Goal: Task Accomplishment & Management: Use online tool/utility

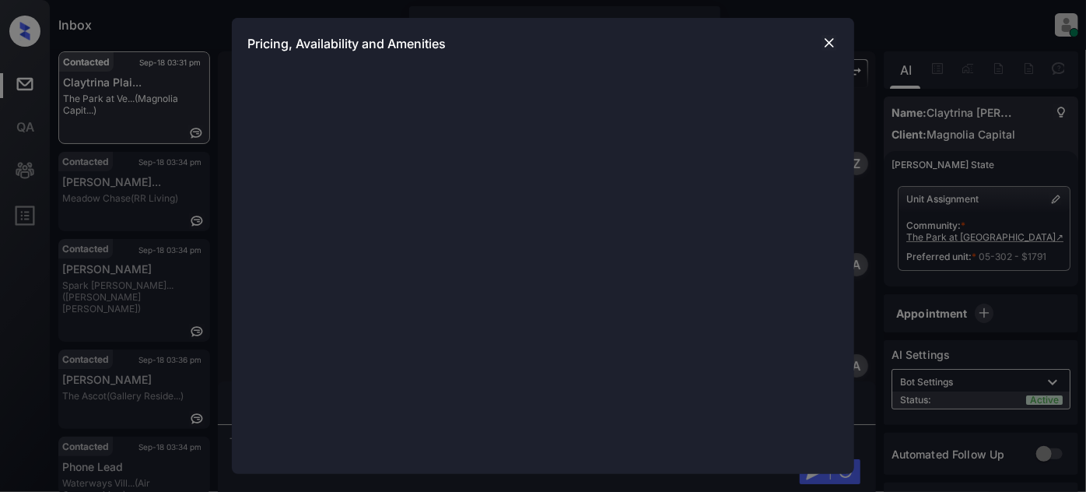
scroll to position [1332, 0]
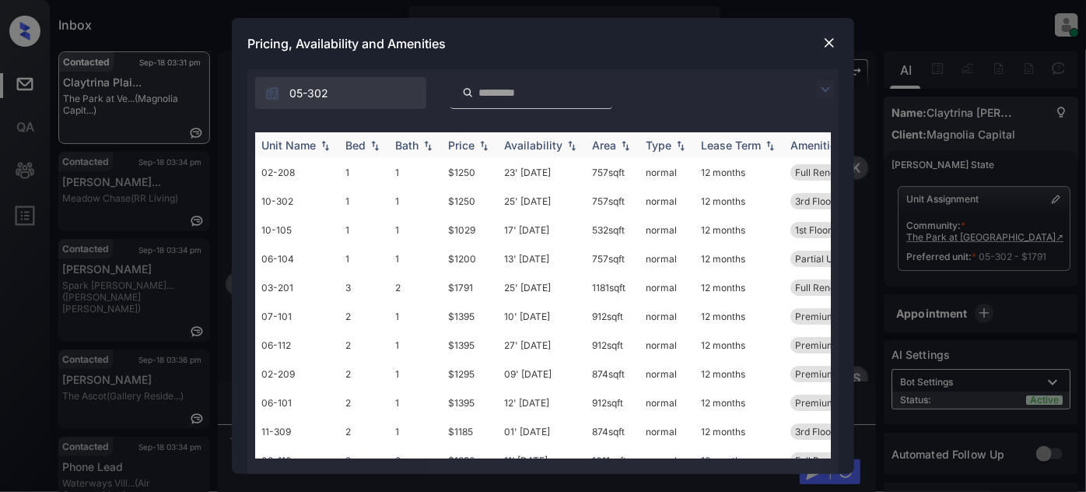
click at [481, 151] on div "Price" at bounding box center [470, 144] width 44 height 13
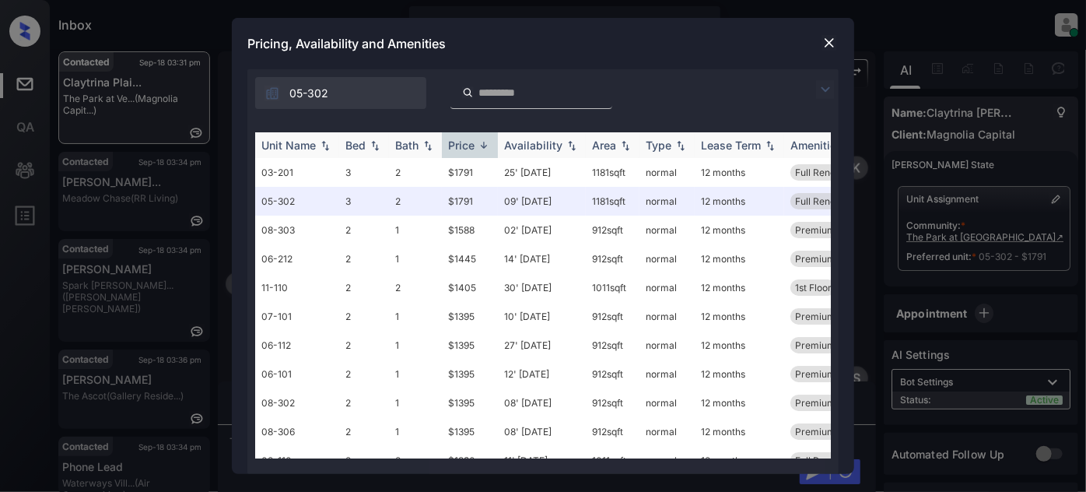
click at [478, 146] on img at bounding box center [484, 145] width 16 height 12
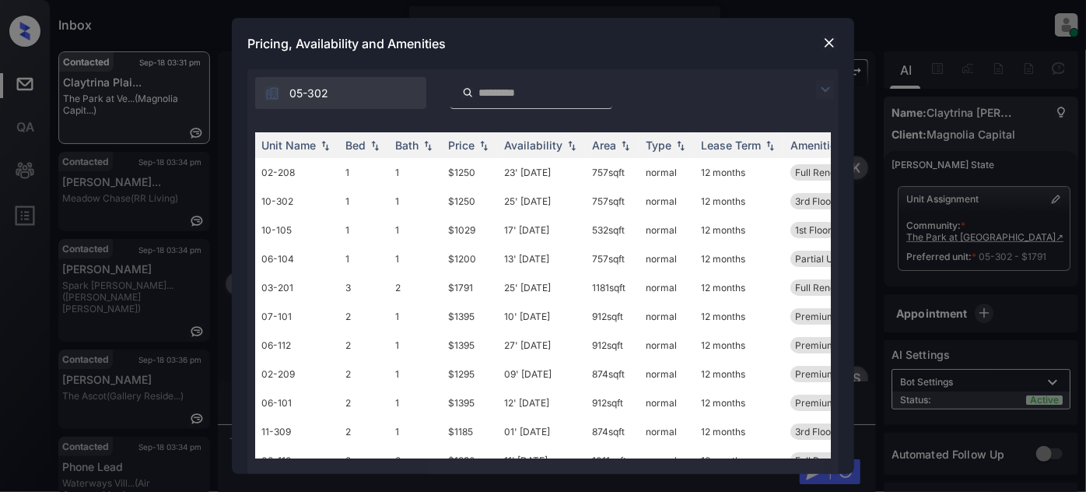
click at [836, 43] on img at bounding box center [830, 43] width 16 height 16
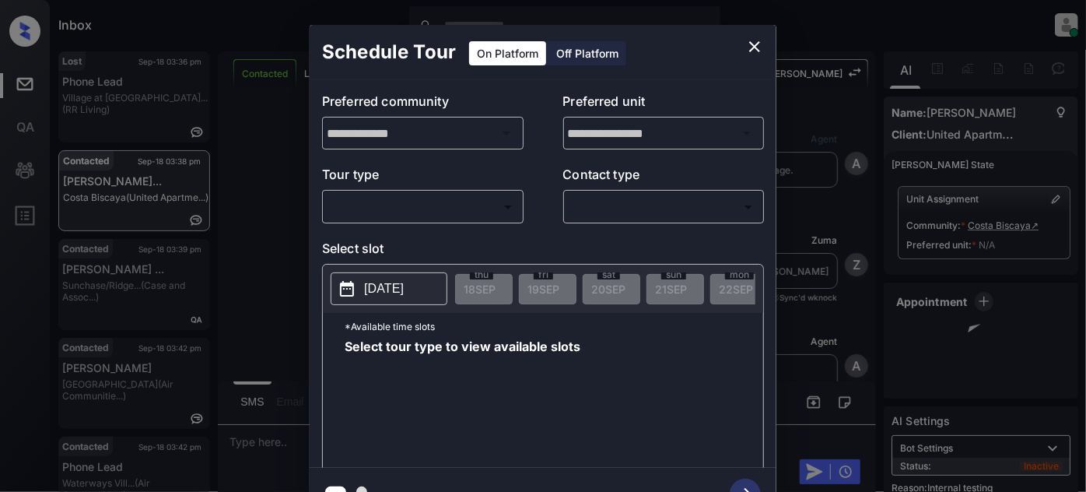
scroll to position [3878, 0]
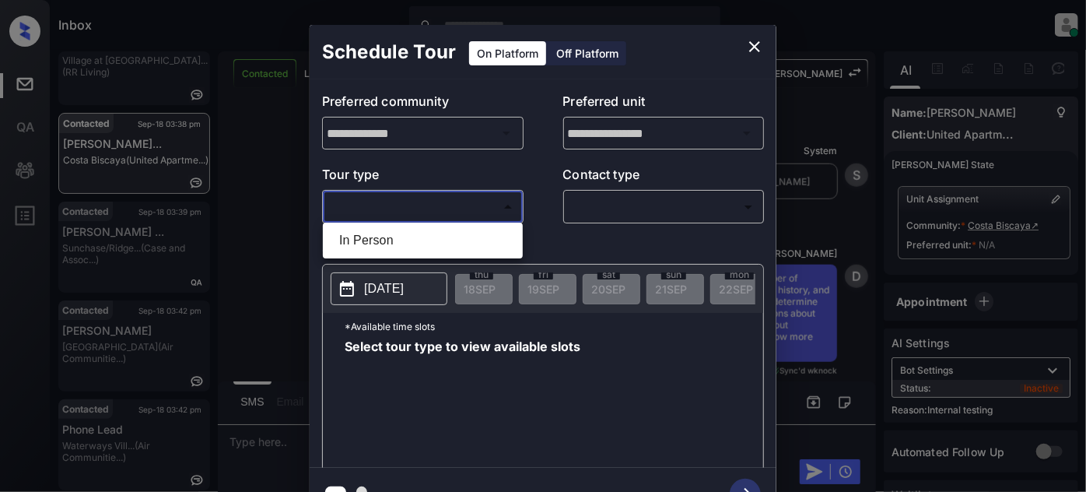
click at [447, 206] on body "Inbox Juan Carlos Manantan Online Set yourself offline Set yourself on break Pr…" at bounding box center [543, 246] width 1086 height 492
click at [410, 243] on li "In Person" at bounding box center [423, 240] width 192 height 28
type input "********"
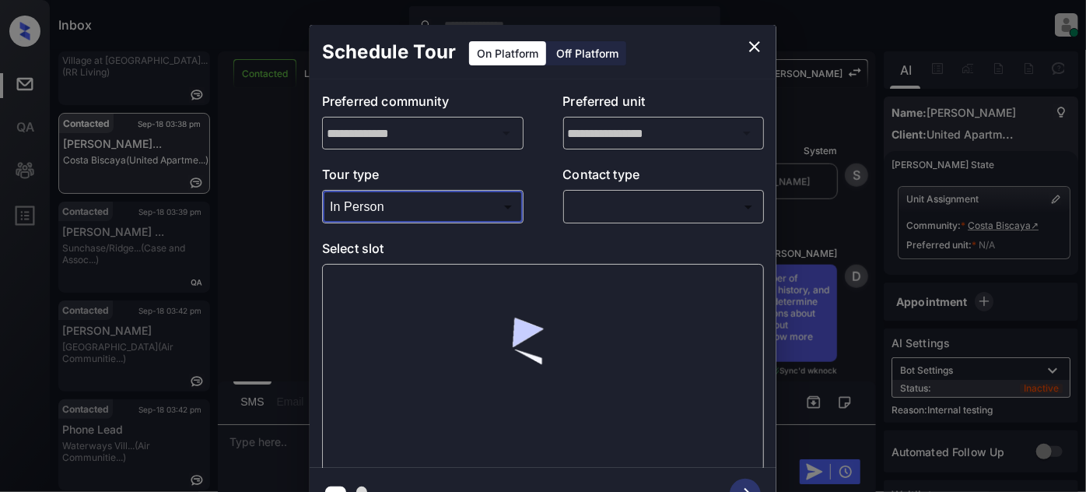
click at [633, 213] on body "Inbox Juan Carlos Manantan Online Set yourself offline Set yourself on break Pr…" at bounding box center [543, 246] width 1086 height 492
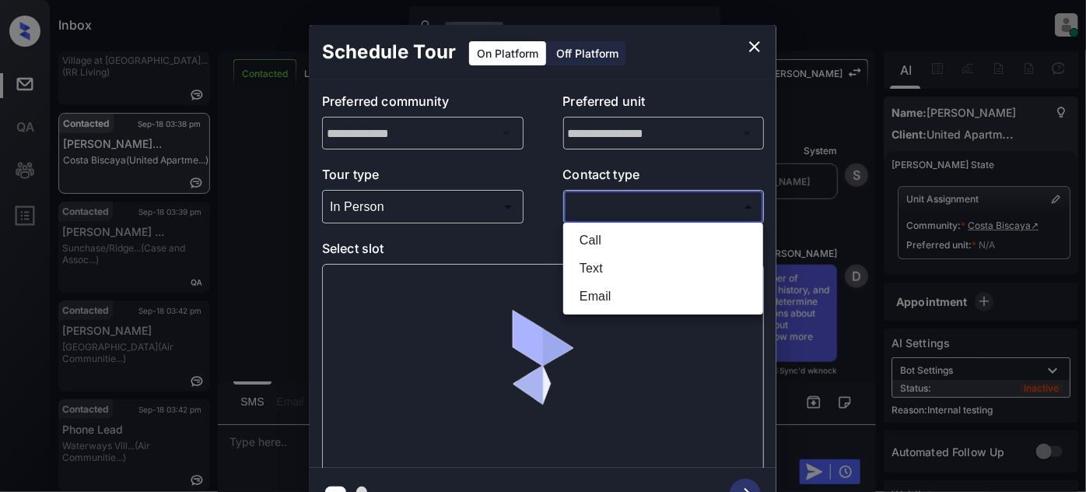
click at [614, 263] on li "Text" at bounding box center [663, 268] width 192 height 28
type input "****"
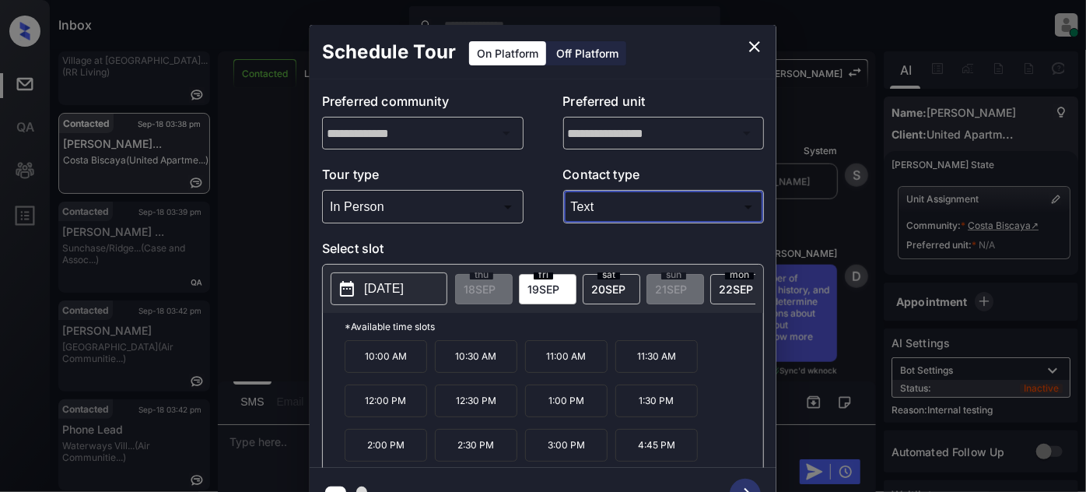
click at [757, 47] on icon "close" at bounding box center [754, 46] width 19 height 19
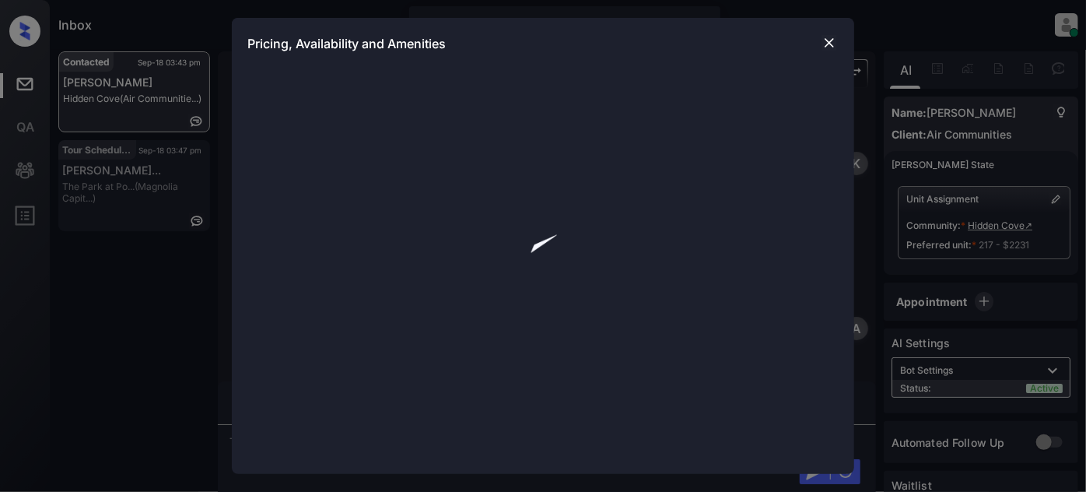
scroll to position [1788, 0]
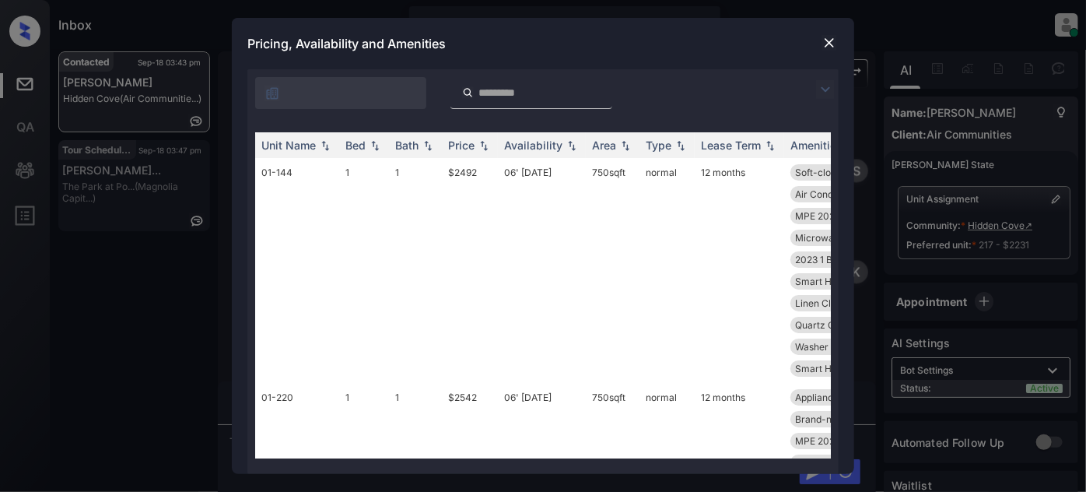
click at [825, 89] on img at bounding box center [825, 89] width 19 height 19
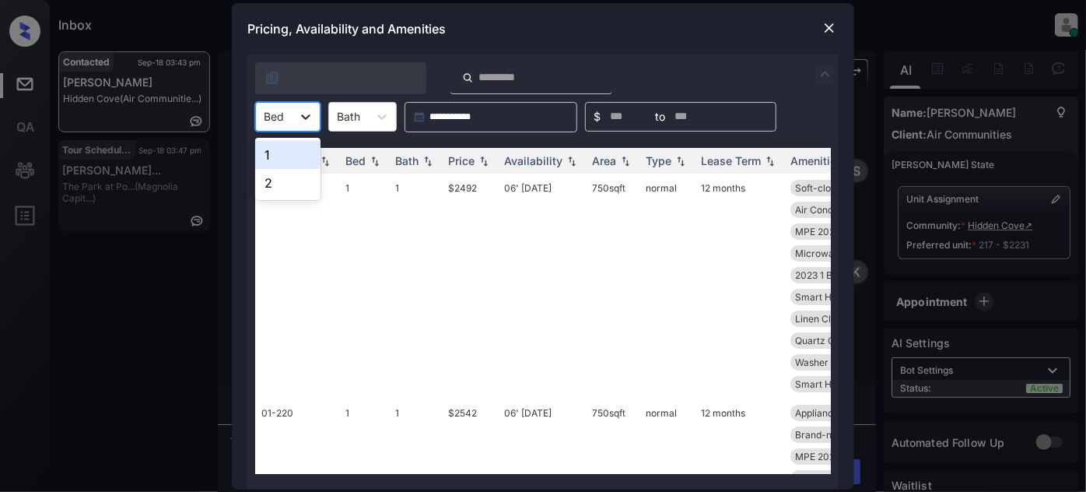
click at [303, 129] on div at bounding box center [306, 117] width 28 height 28
drag, startPoint x: 287, startPoint y: 155, endPoint x: 317, endPoint y: 157, distance: 29.7
click at [288, 155] on div "1" at bounding box center [287, 155] width 65 height 28
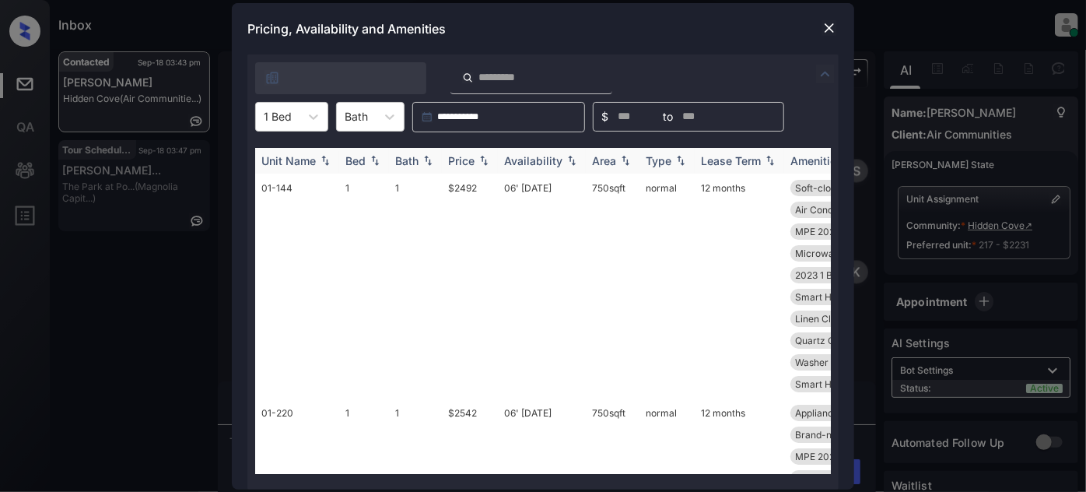
click at [456, 161] on div "Price" at bounding box center [461, 160] width 26 height 13
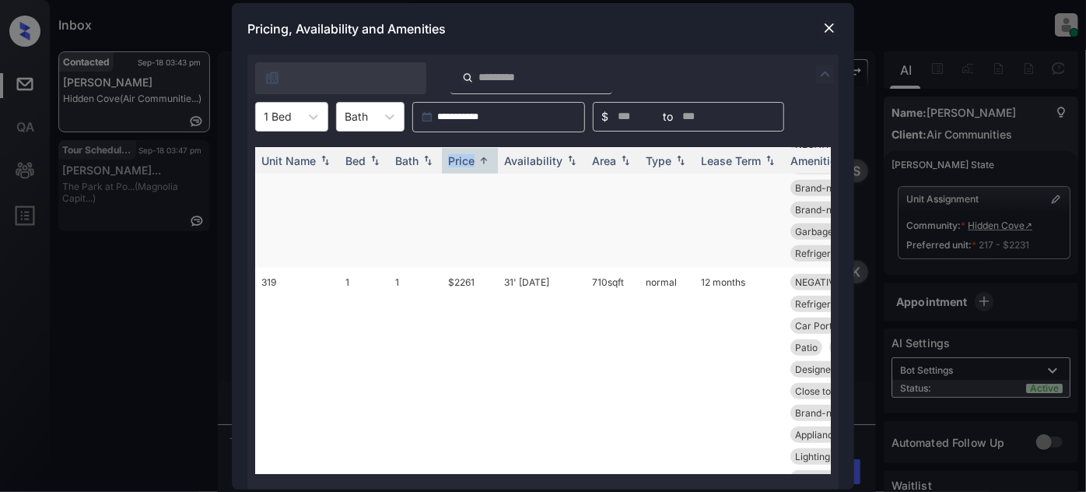
scroll to position [495, 0]
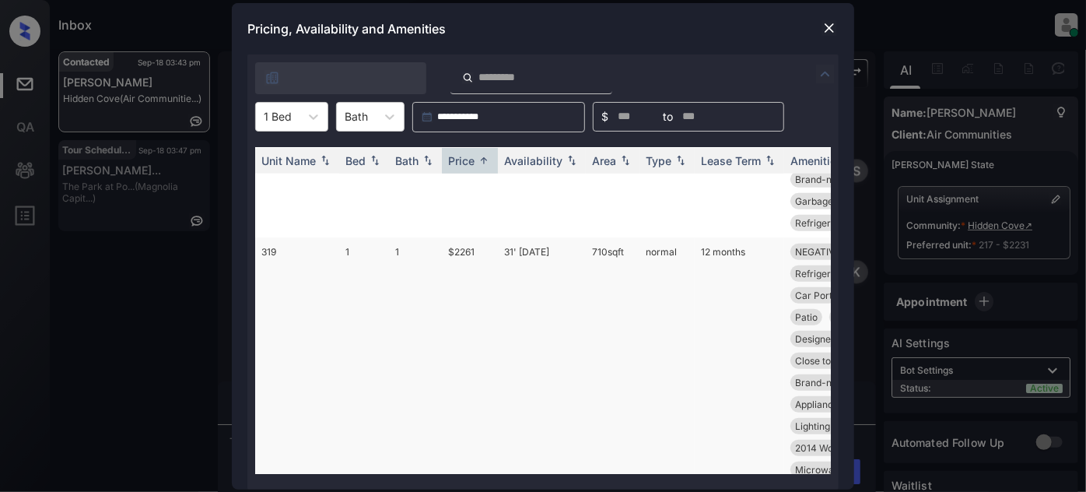
click at [542, 252] on td "31' May 25" at bounding box center [542, 382] width 88 height 290
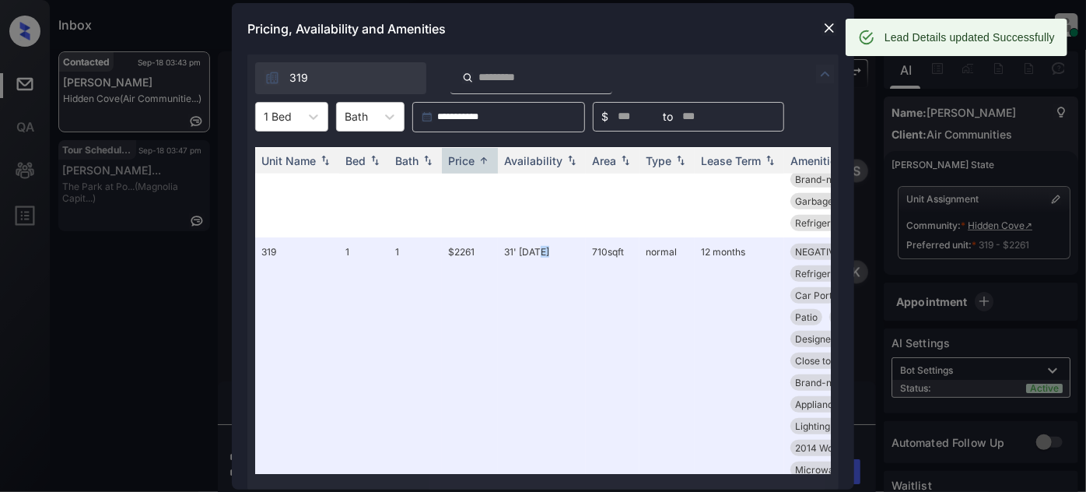
click at [828, 28] on img at bounding box center [830, 28] width 16 height 16
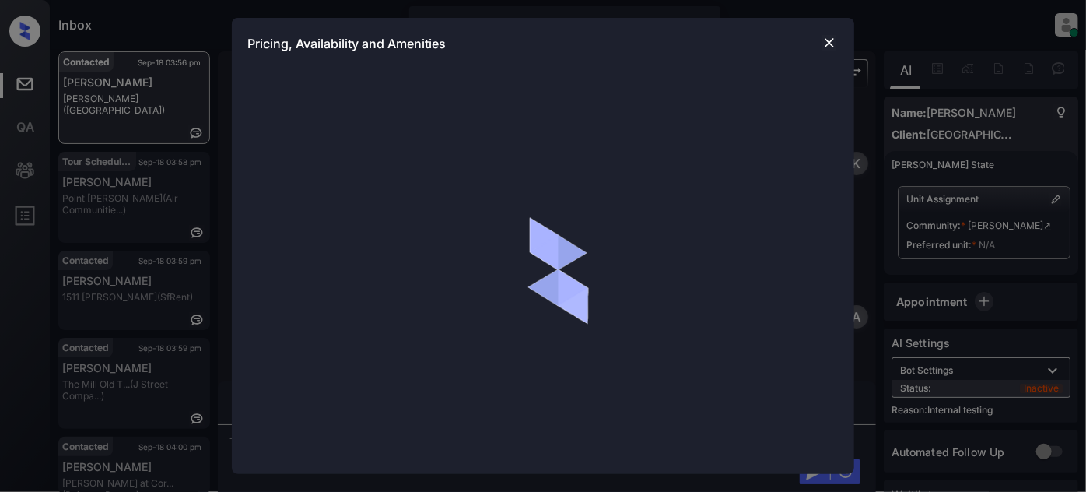
scroll to position [2245, 0]
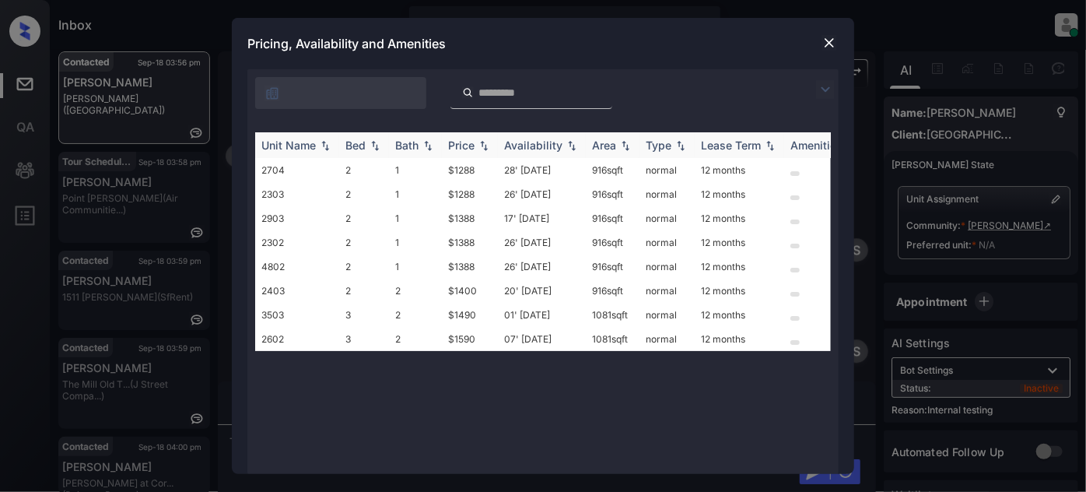
click at [418, 146] on div "Bath" at bounding box center [406, 144] width 23 height 13
click at [464, 146] on div "Price" at bounding box center [461, 144] width 26 height 13
click at [464, 147] on div "Price" at bounding box center [461, 144] width 26 height 13
click at [542, 176] on td "28' [DATE]" at bounding box center [542, 170] width 88 height 24
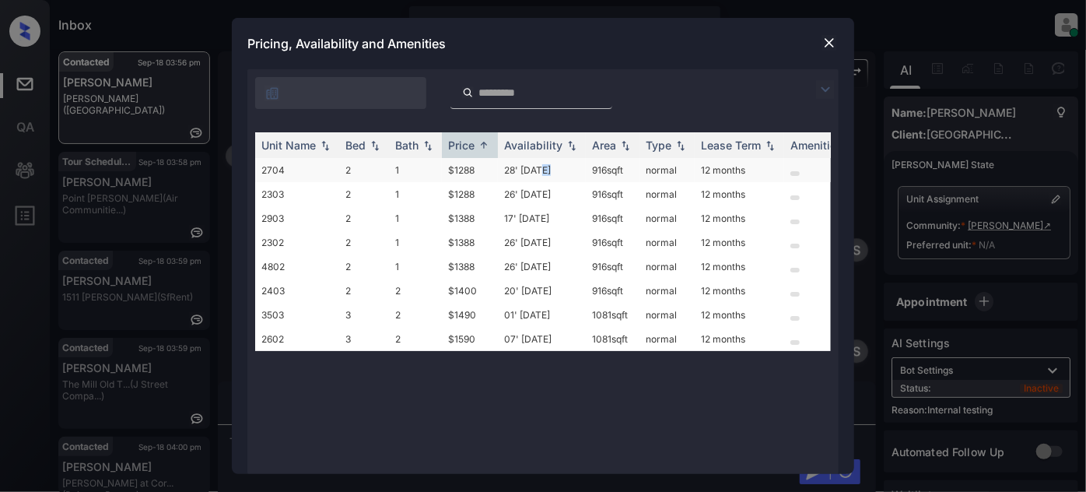
click at [542, 176] on td "28' Apr 25" at bounding box center [542, 170] width 88 height 24
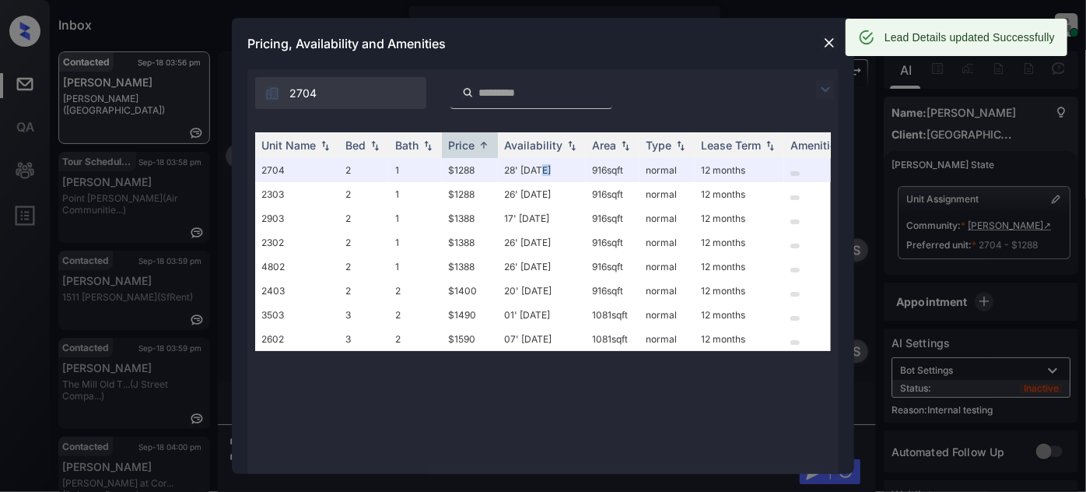
click at [825, 39] on img at bounding box center [830, 43] width 16 height 16
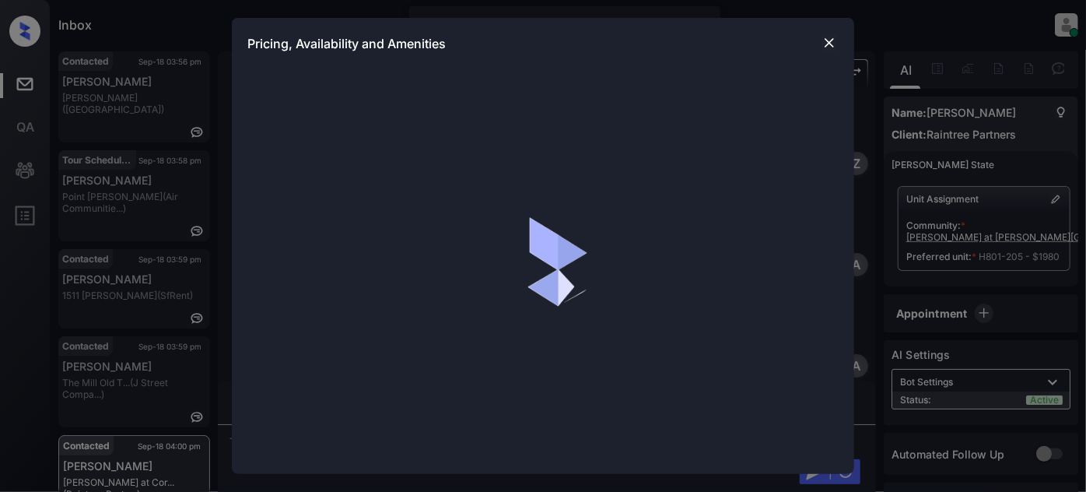
scroll to position [3444, 0]
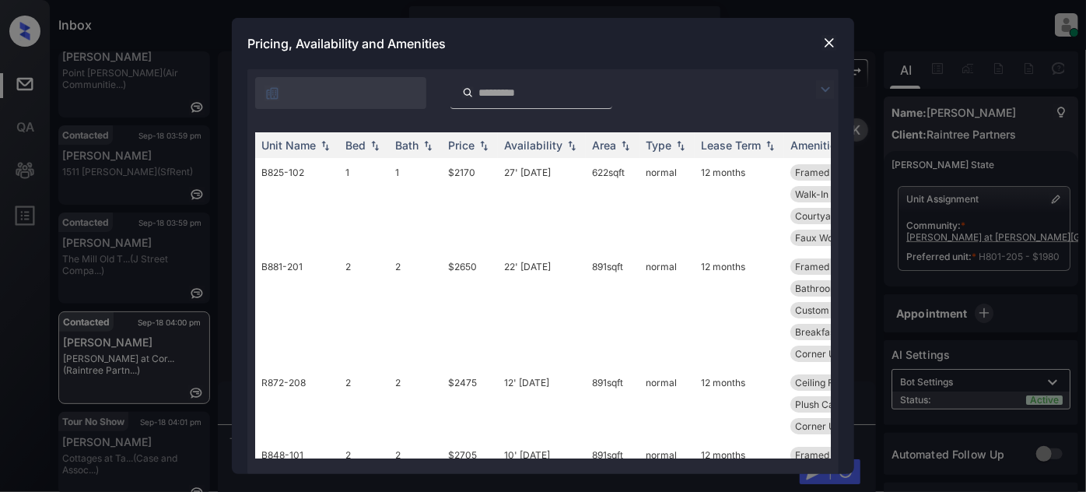
click at [822, 90] on img at bounding box center [825, 89] width 19 height 19
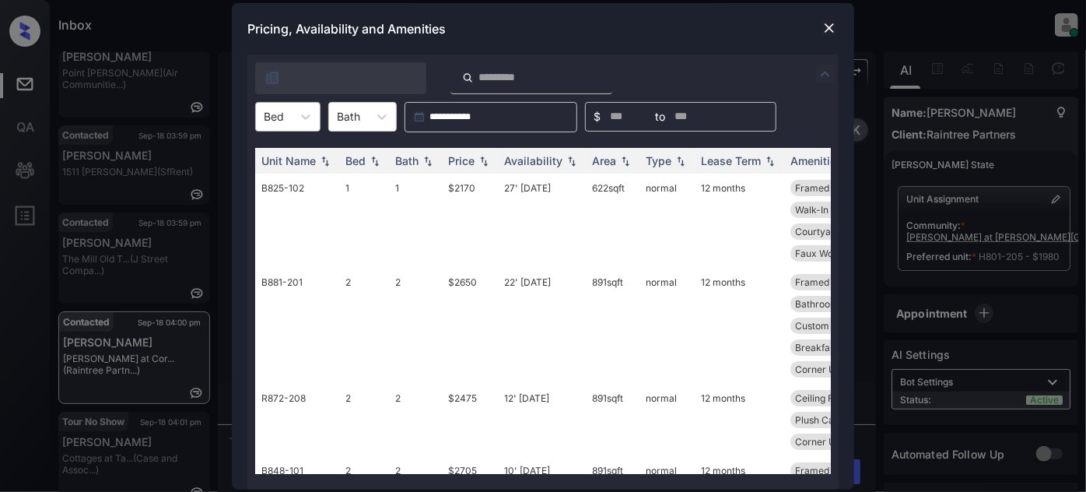
click at [267, 118] on div at bounding box center [274, 116] width 20 height 16
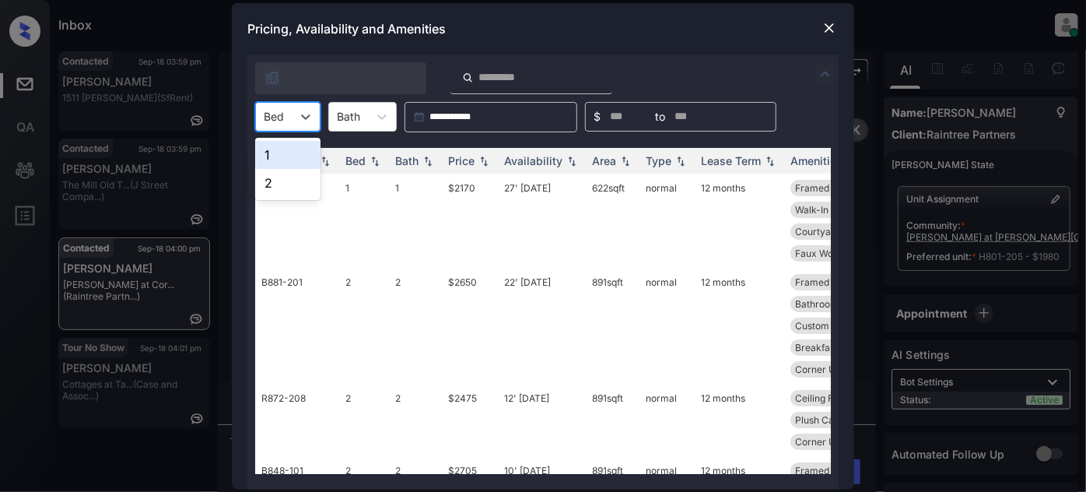
scroll to position [0, 0]
click at [275, 177] on div "2" at bounding box center [287, 183] width 65 height 28
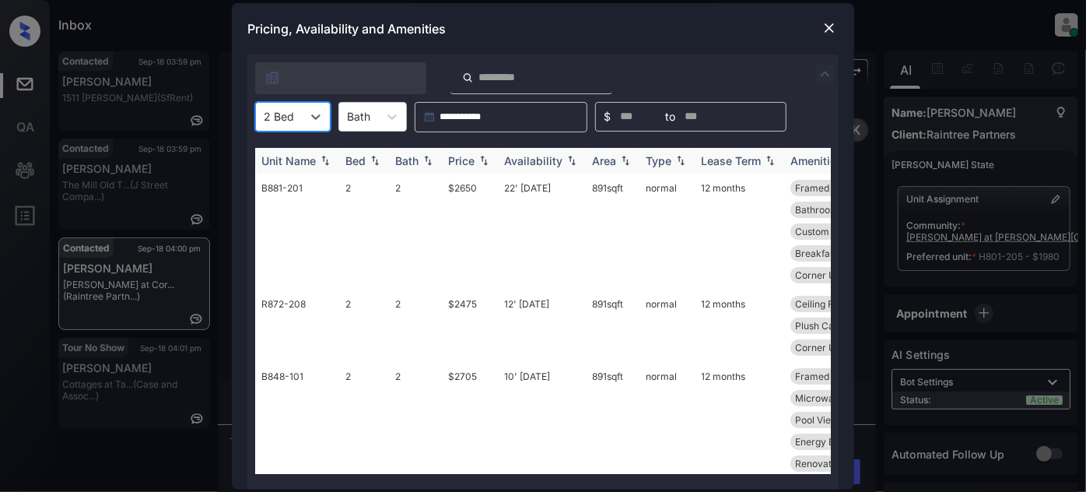
click at [471, 154] on div "Price" at bounding box center [461, 160] width 26 height 13
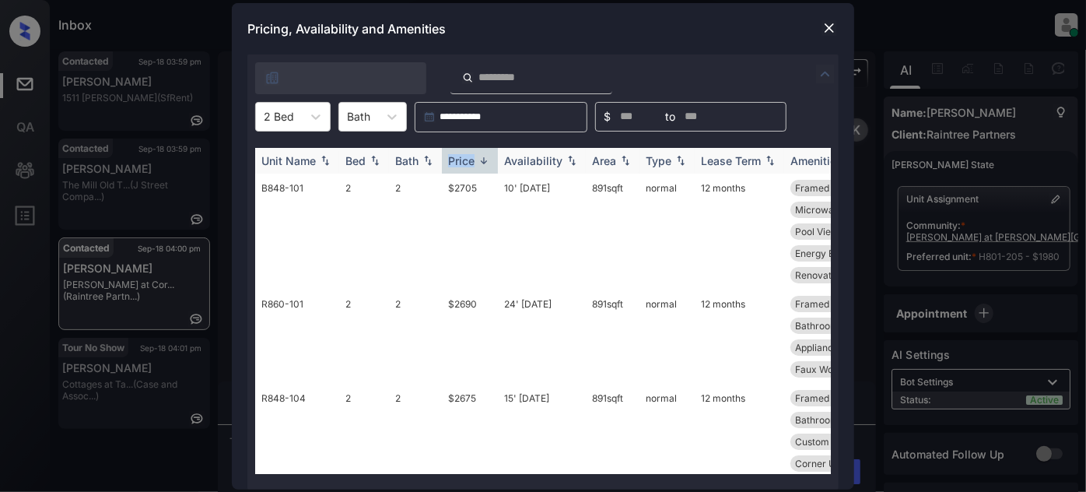
click at [471, 154] on div "Price" at bounding box center [461, 160] width 26 height 13
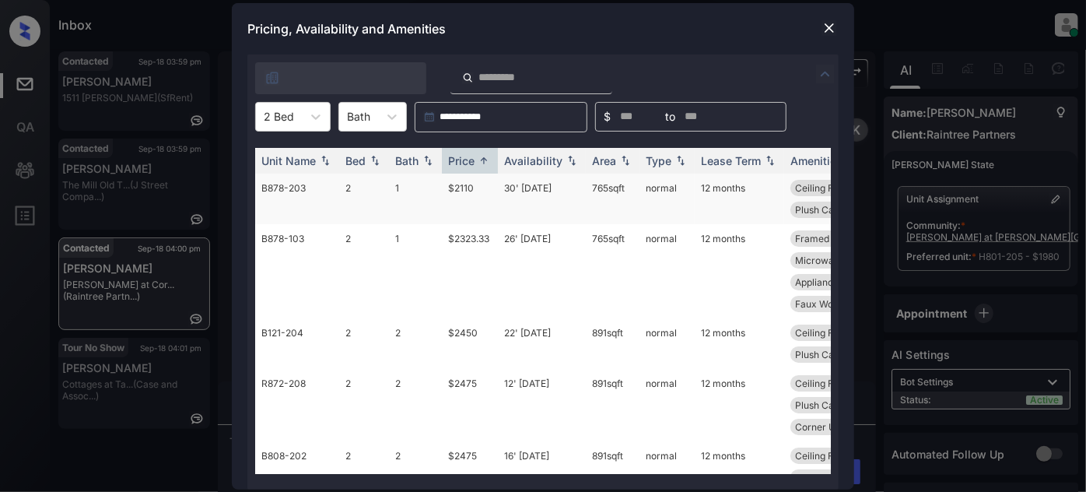
click at [560, 189] on td "30' [DATE]" at bounding box center [542, 198] width 88 height 51
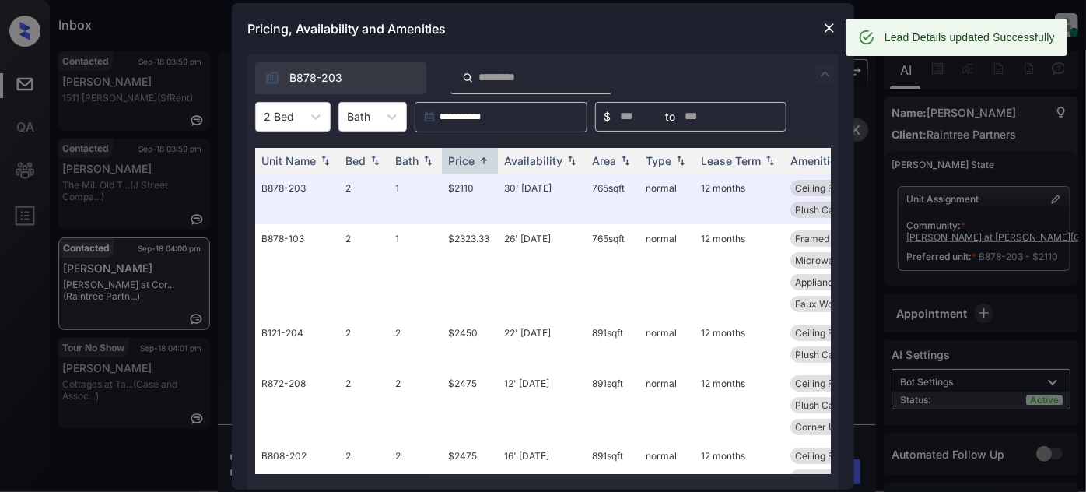
click at [823, 35] on img at bounding box center [830, 28] width 16 height 16
